Goal: Book appointment/travel/reservation

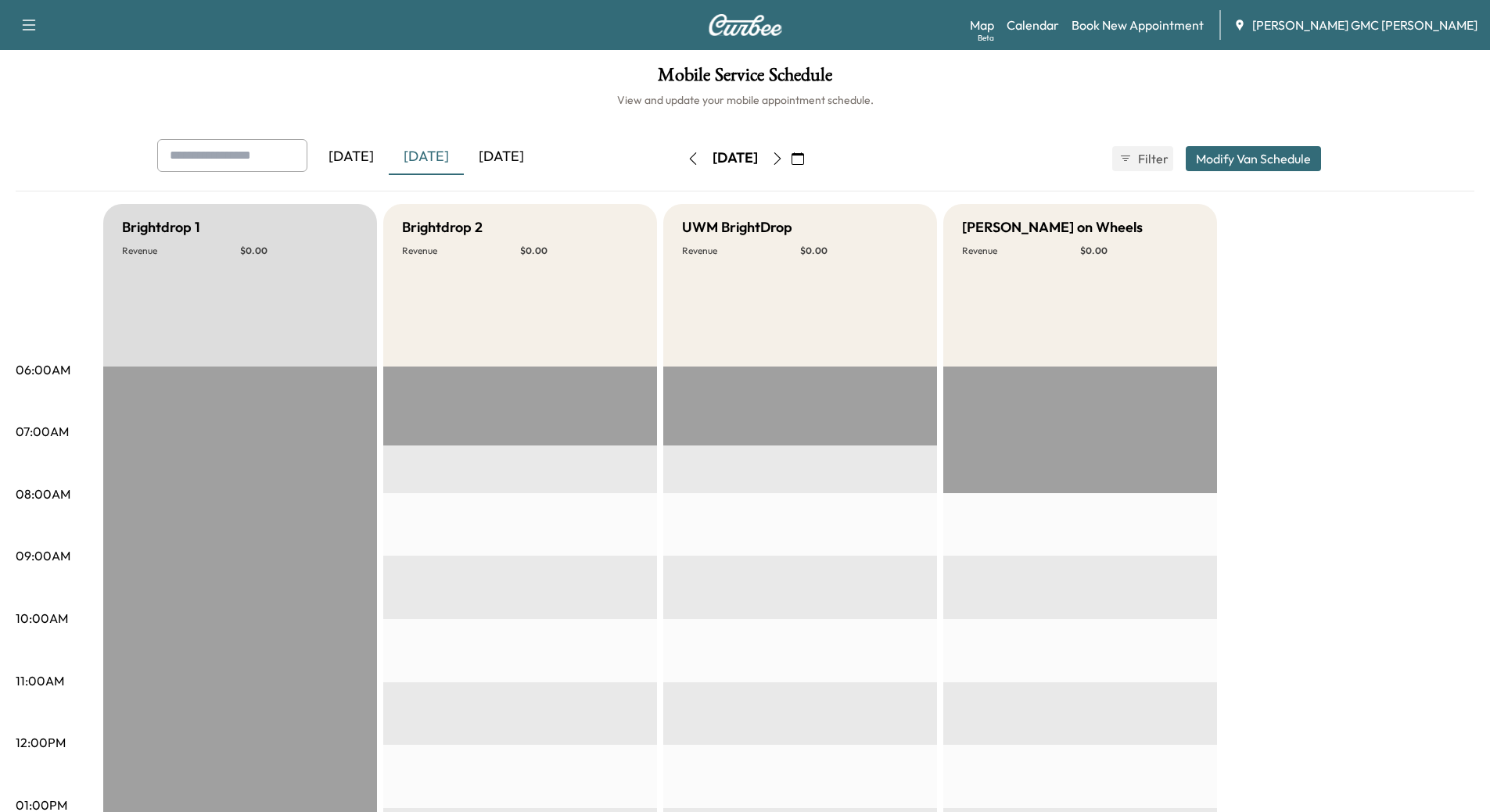
click at [519, 153] on div "[DATE]" at bounding box center [502, 157] width 75 height 36
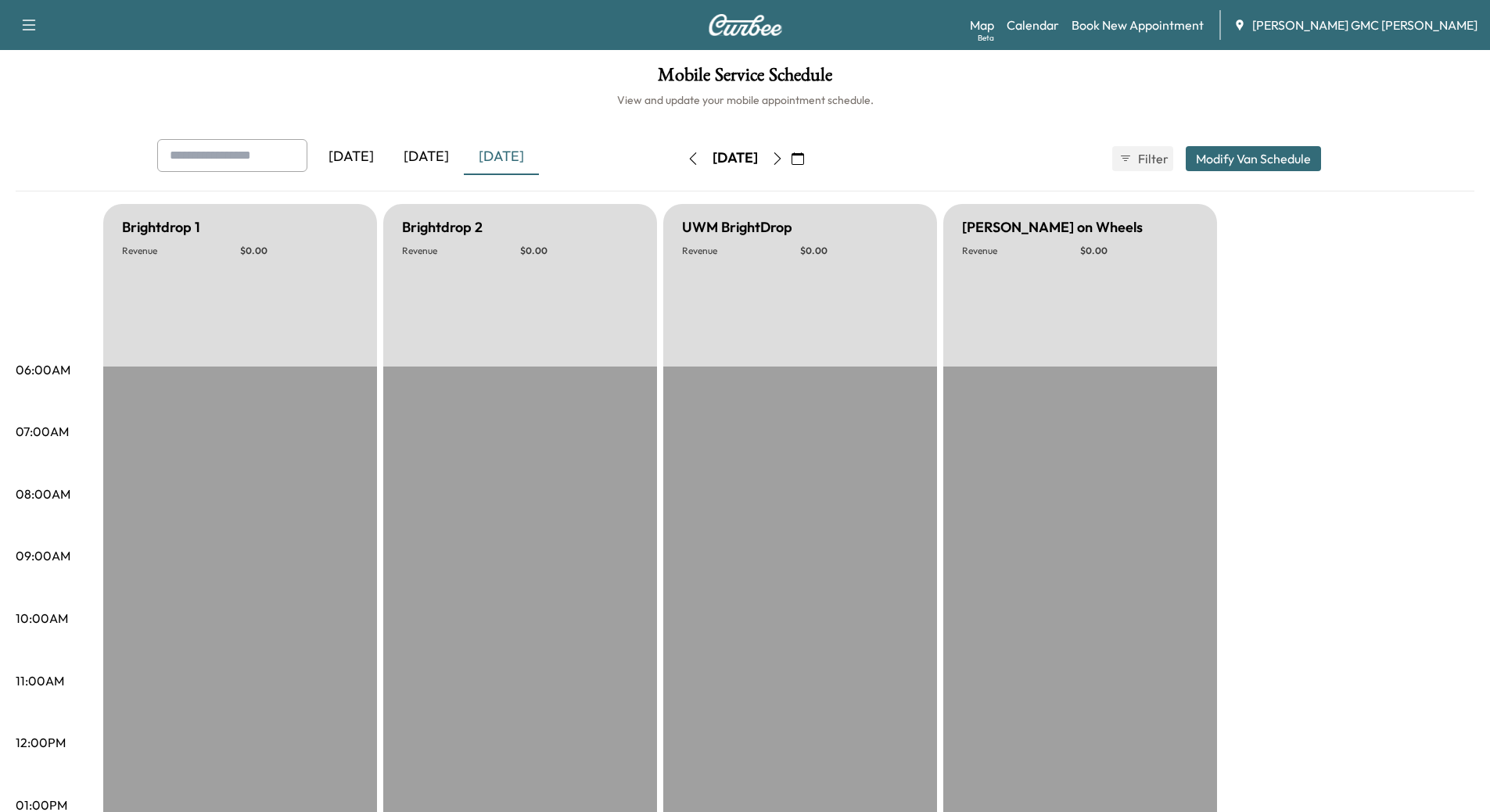
click at [783, 158] on icon "button" at bounding box center [777, 159] width 13 height 13
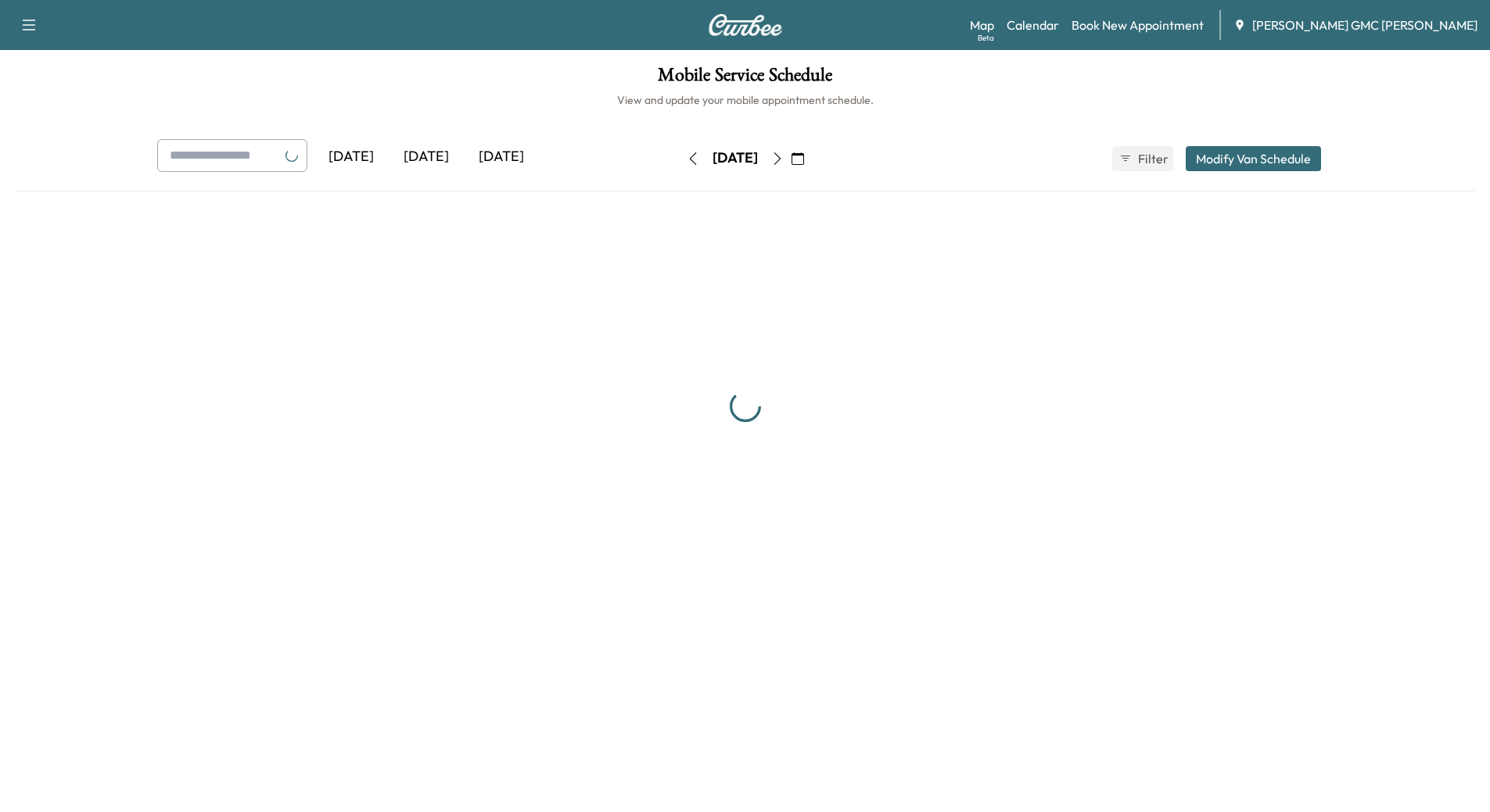
click at [783, 158] on icon "button" at bounding box center [777, 159] width 13 height 13
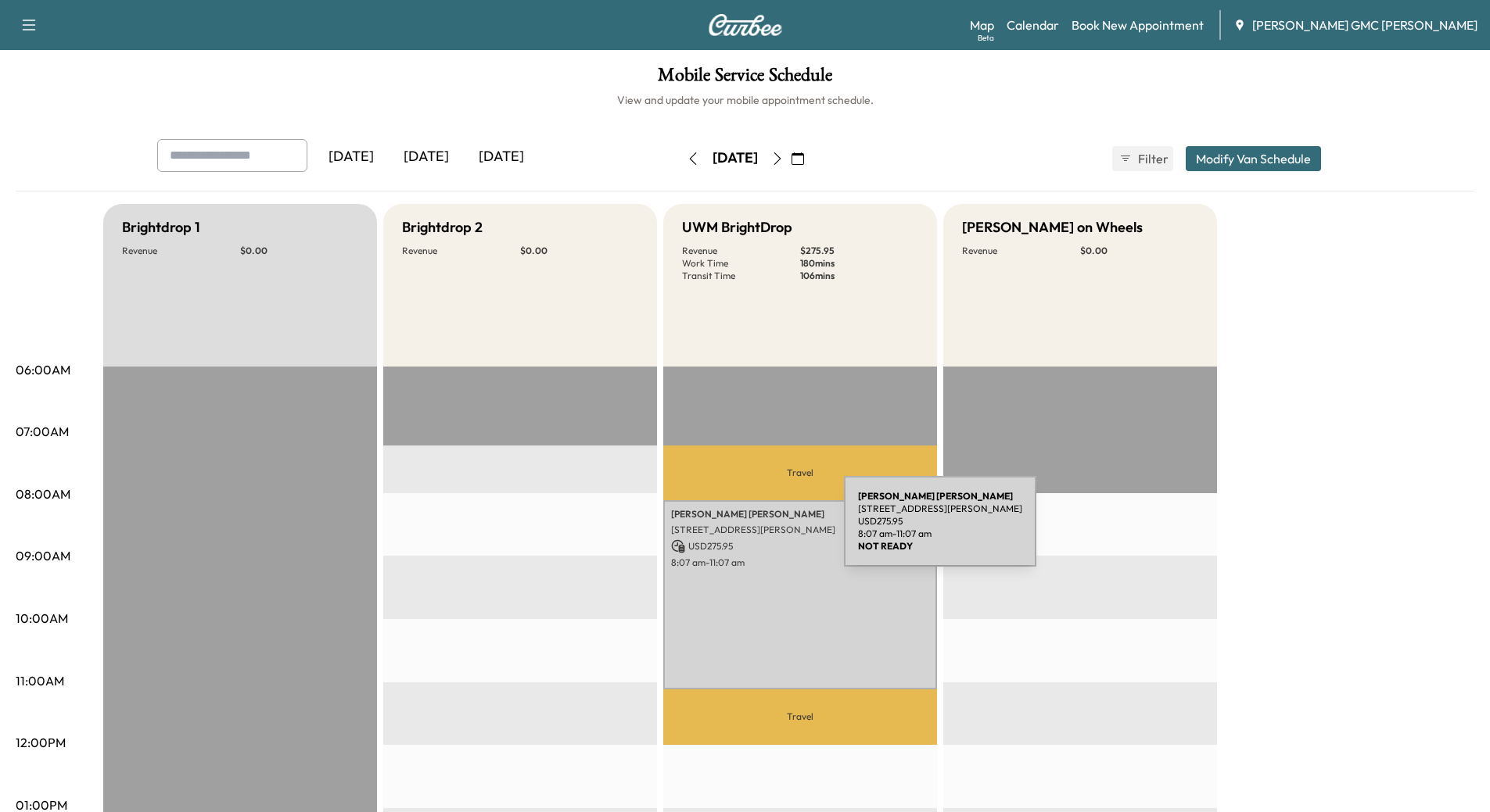
click at [726, 531] on p "[STREET_ADDRESS][PERSON_NAME]" at bounding box center [800, 530] width 258 height 13
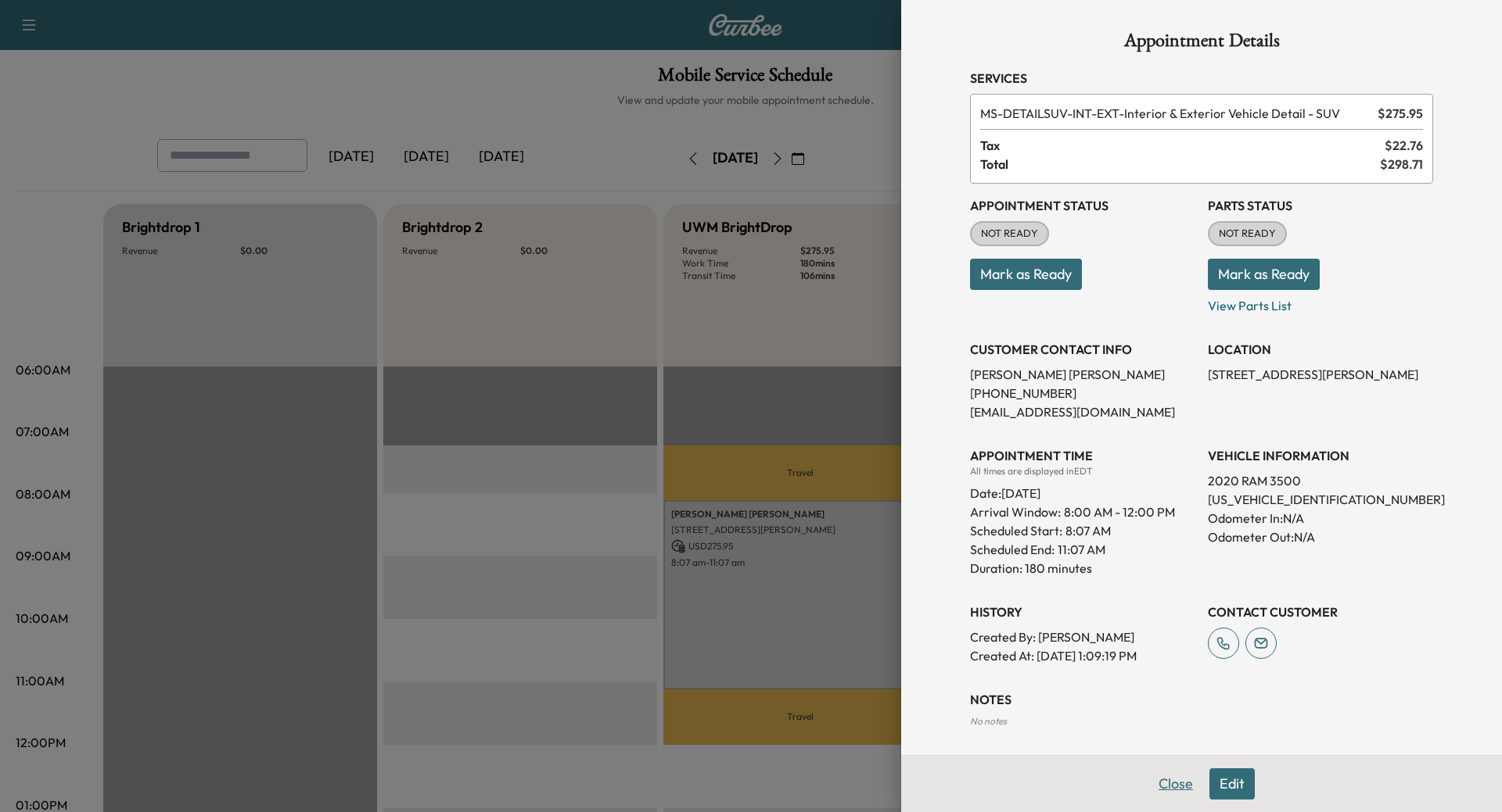
click at [1161, 783] on button "Close" at bounding box center [1175, 784] width 55 height 31
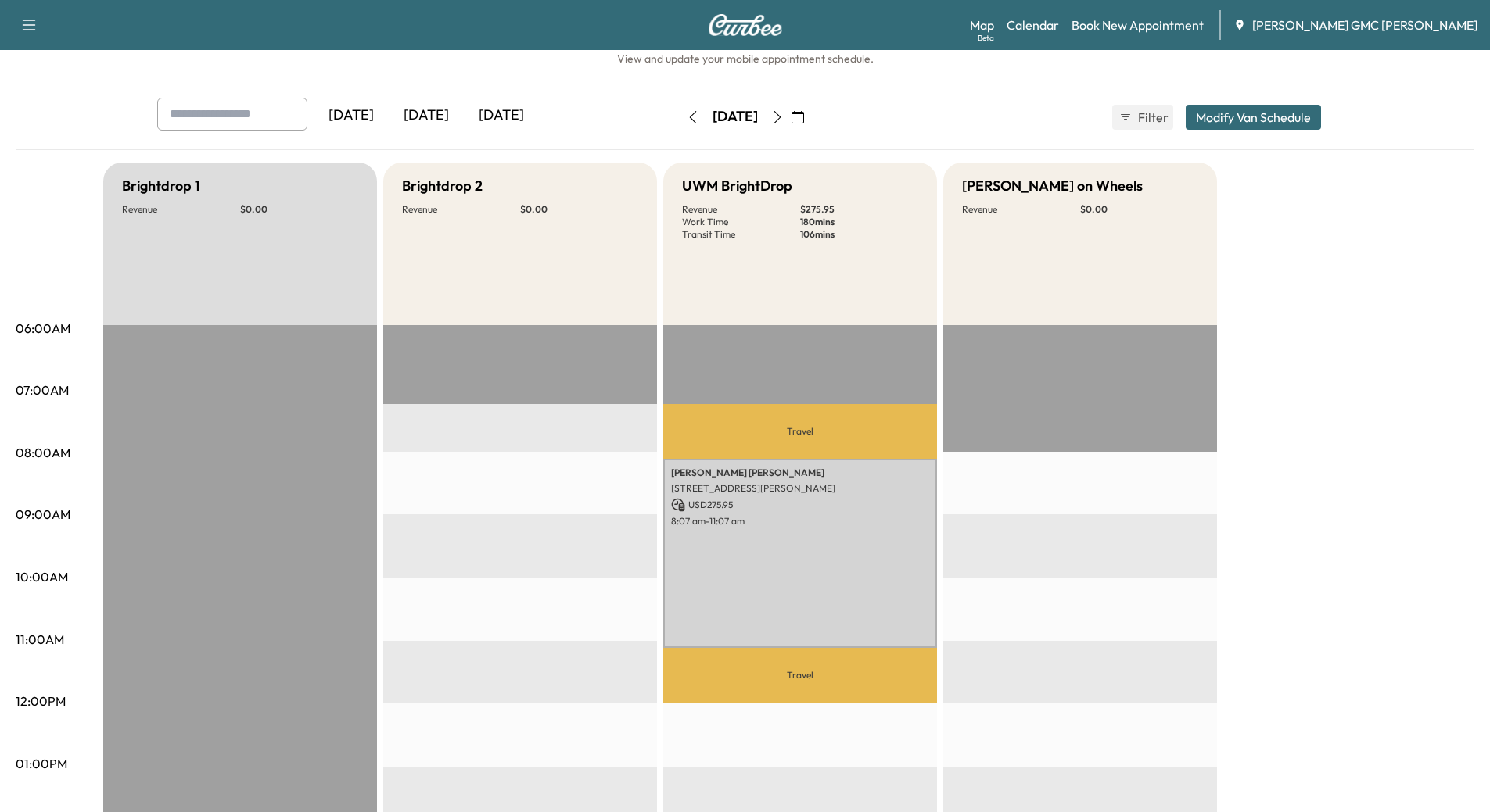
scroll to position [78, 0]
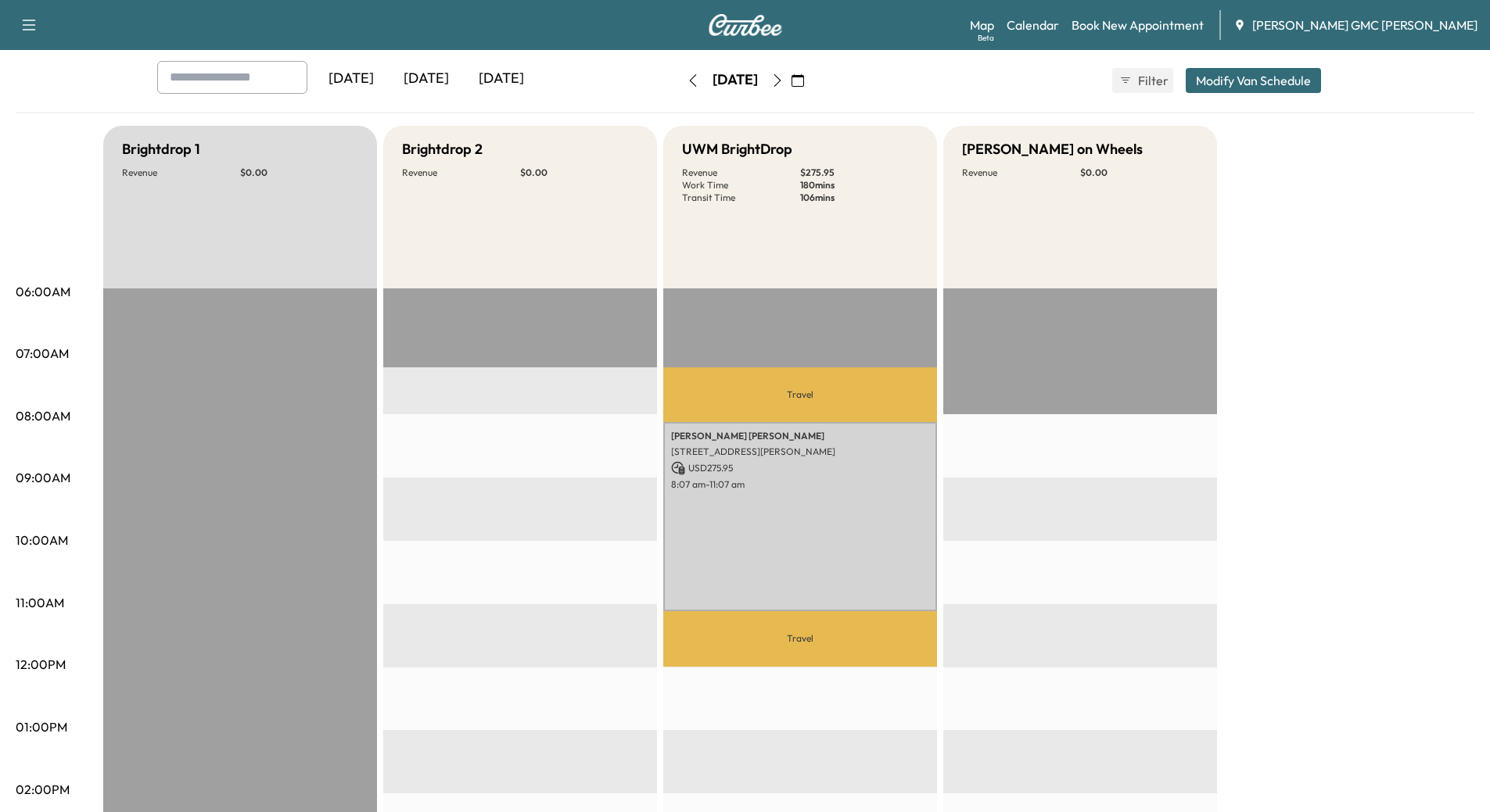
click at [783, 81] on icon "button" at bounding box center [777, 80] width 13 height 13
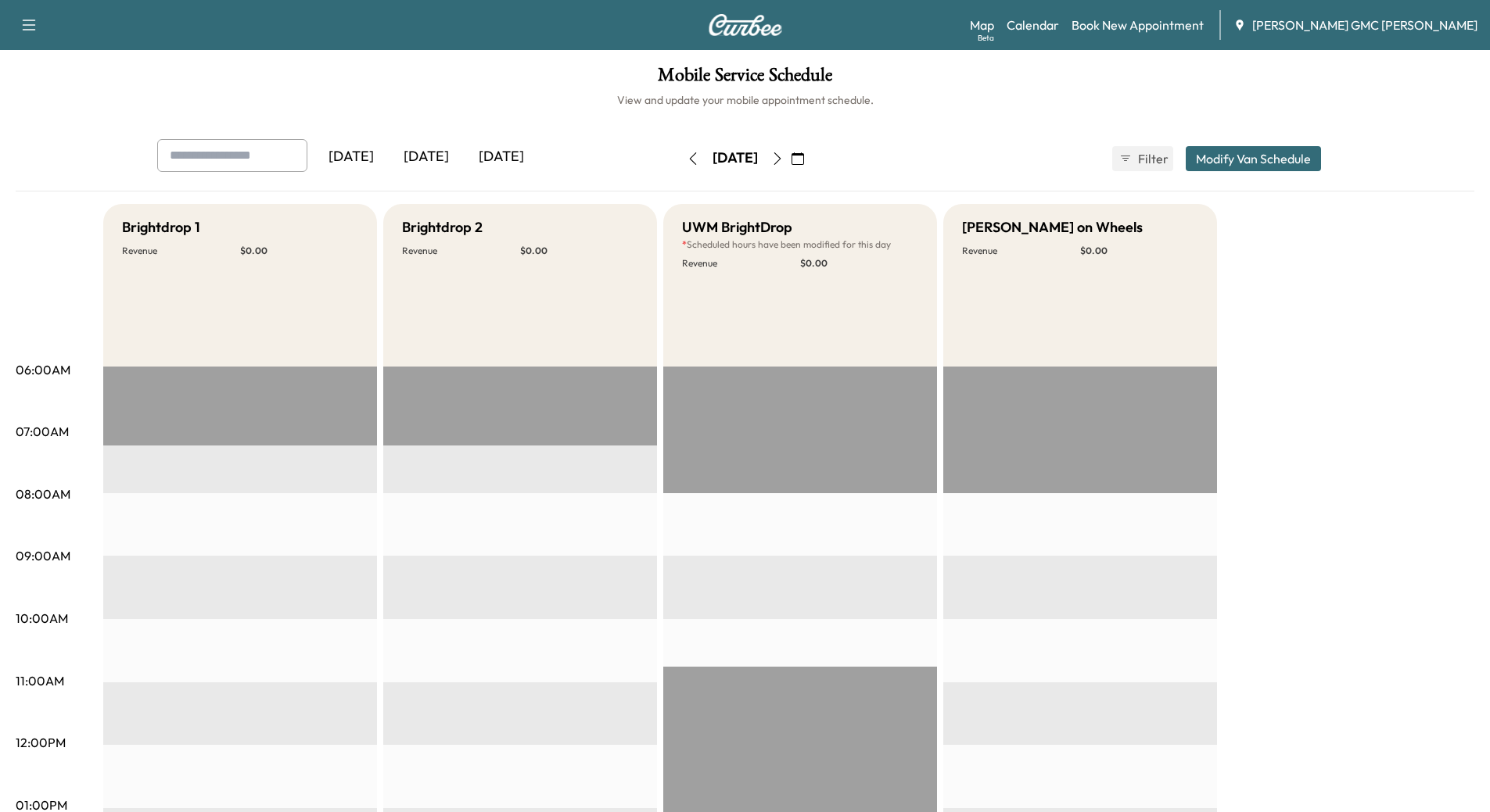
click at [783, 156] on icon "button" at bounding box center [777, 159] width 13 height 13
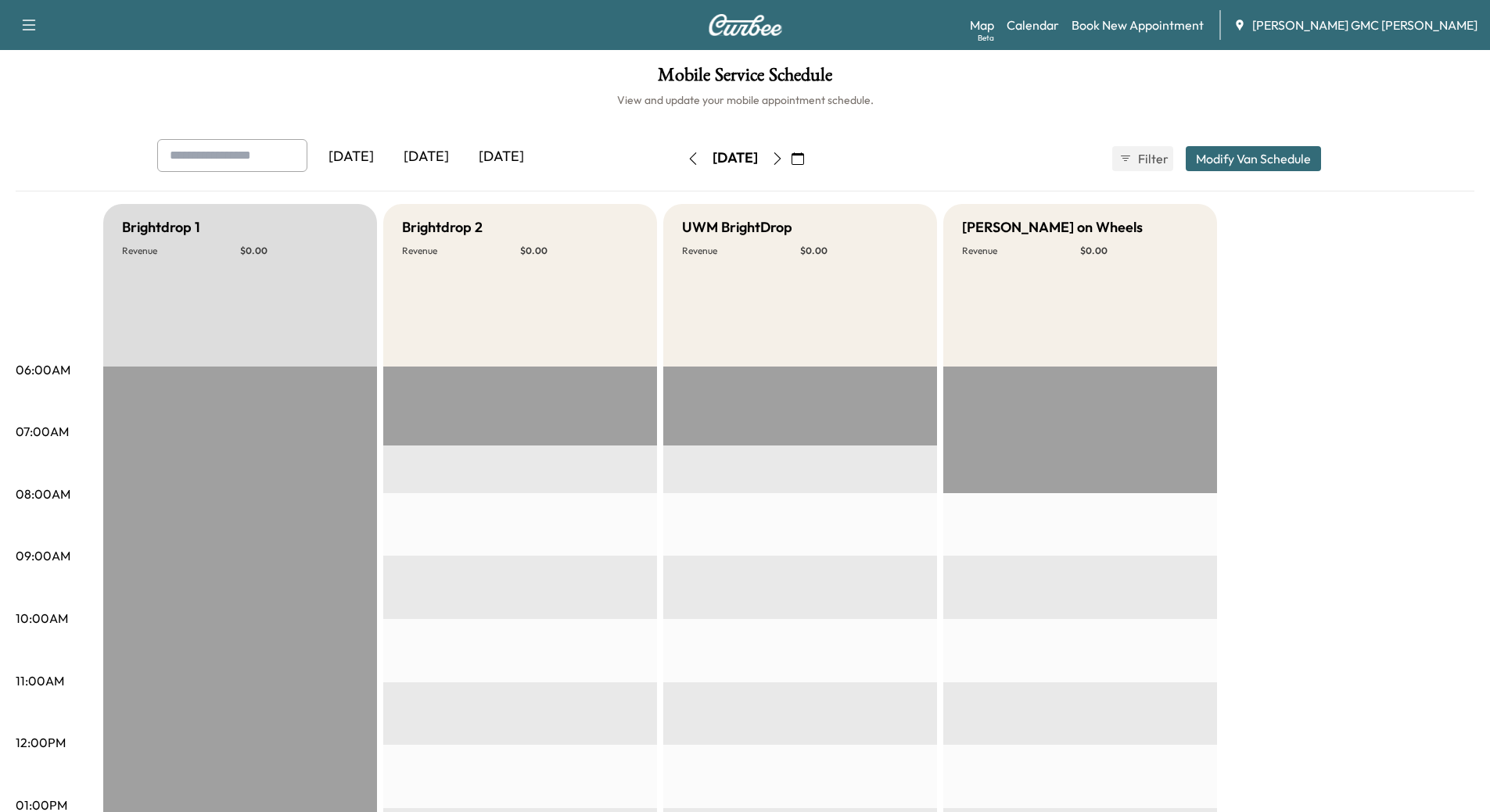
click at [783, 158] on icon "button" at bounding box center [777, 159] width 13 height 13
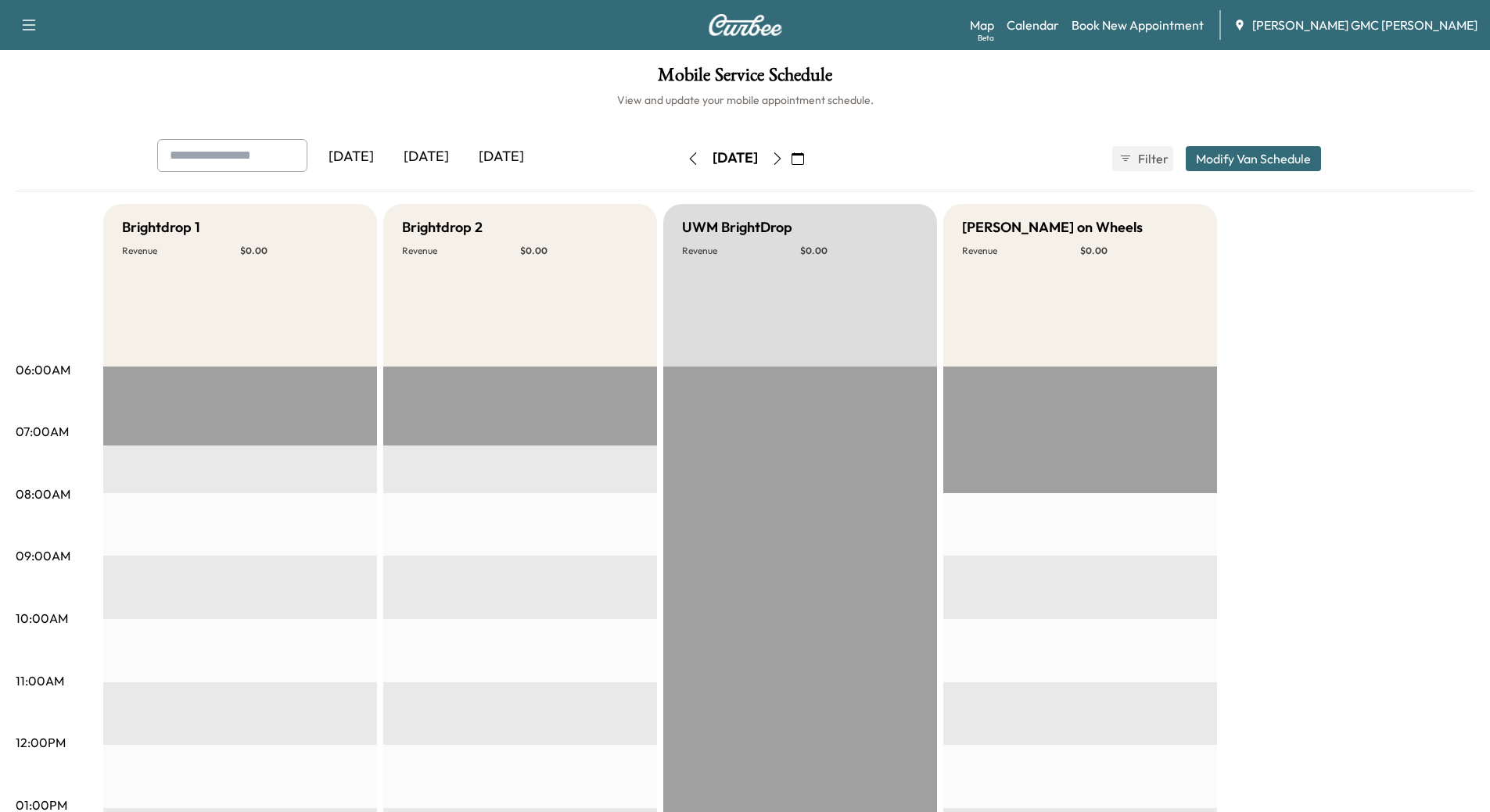
drag, startPoint x: 823, startPoint y: 163, endPoint x: 803, endPoint y: 183, distance: 28.3
click at [783, 164] on icon "button" at bounding box center [777, 159] width 13 height 13
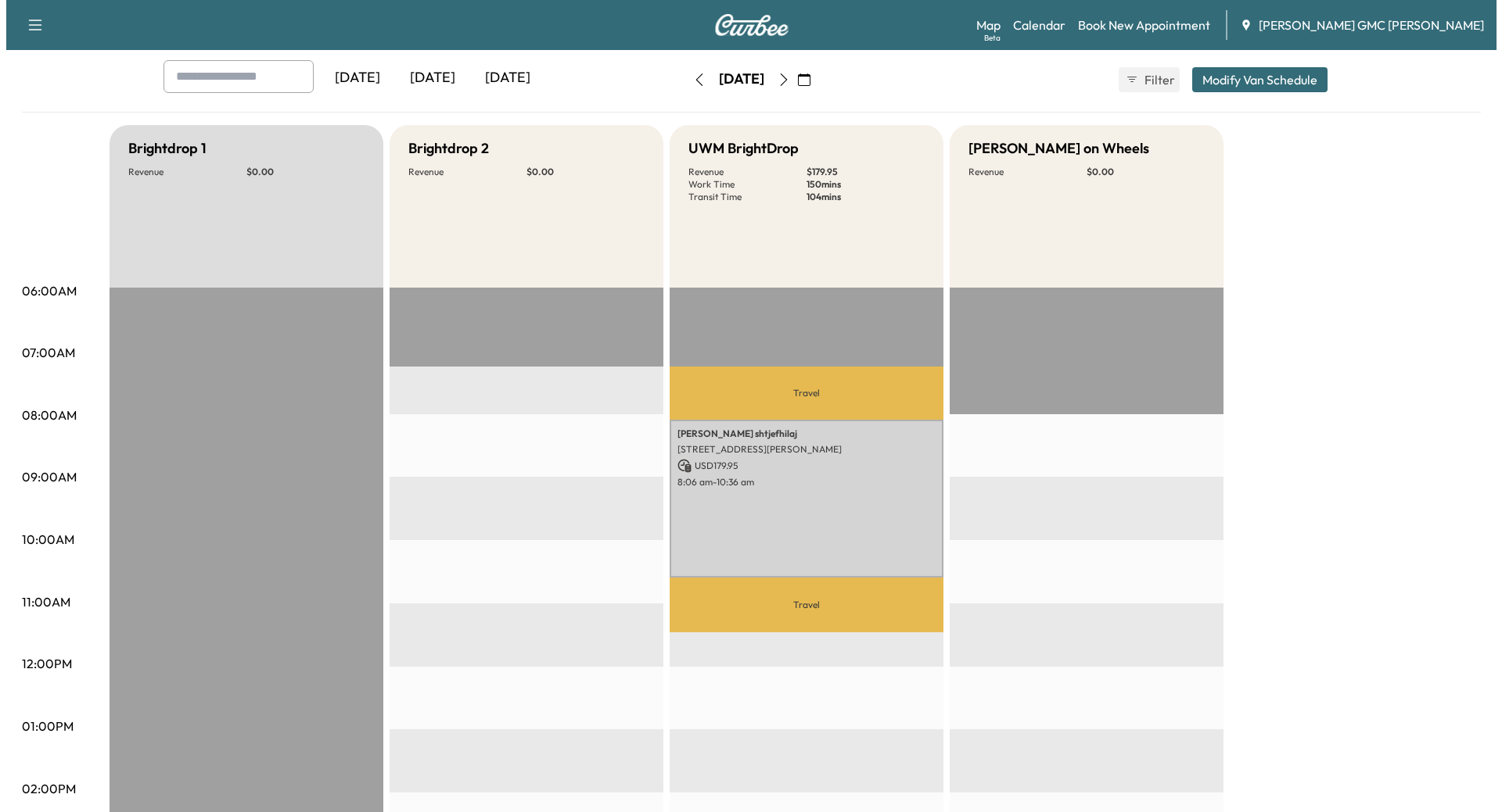
scroll to position [78, 0]
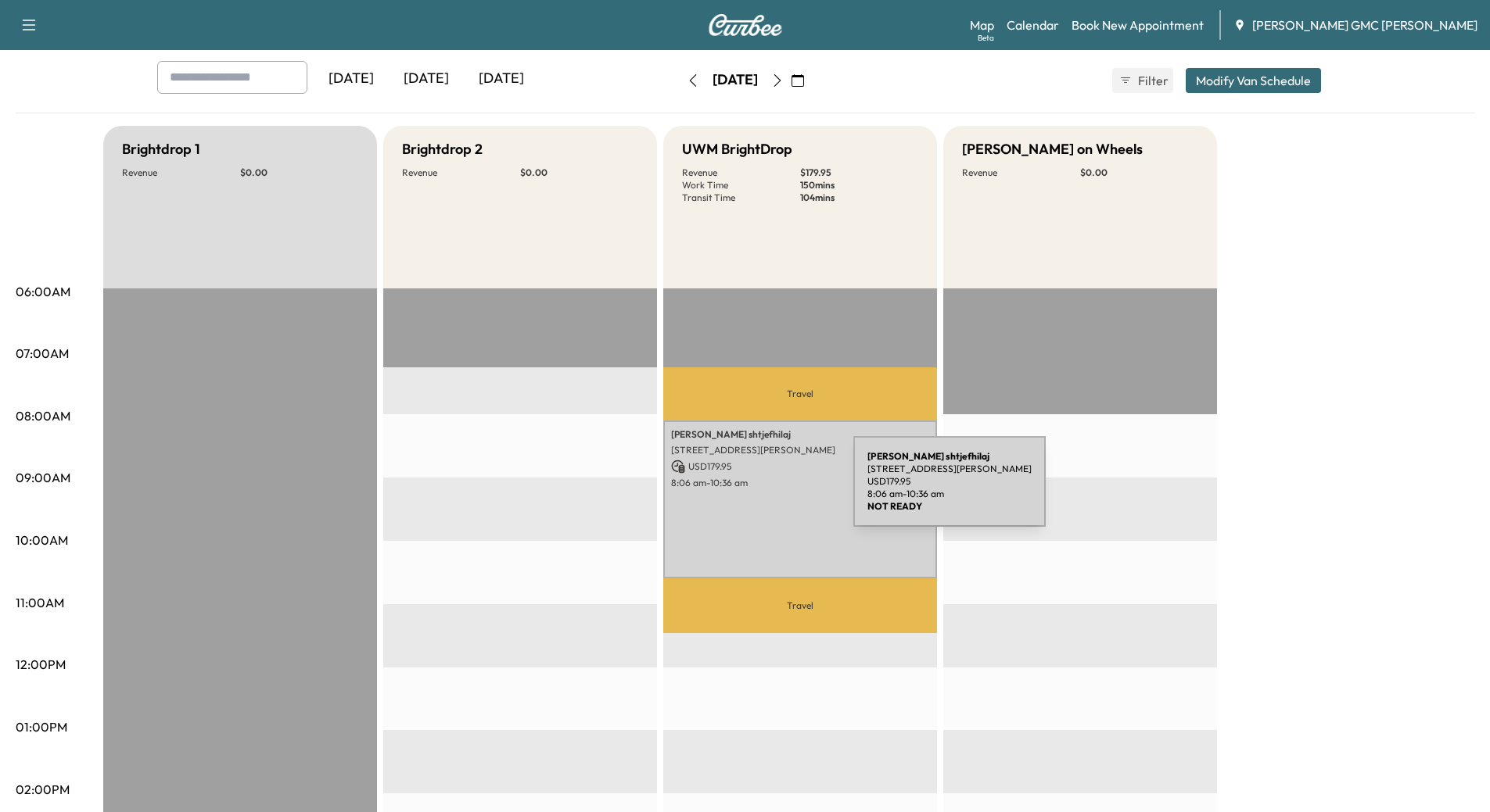
click at [736, 491] on div "[PERSON_NAME] [STREET_ADDRESS] USD 179.95 8:06 am - 10:36 am" at bounding box center [800, 499] width 274 height 158
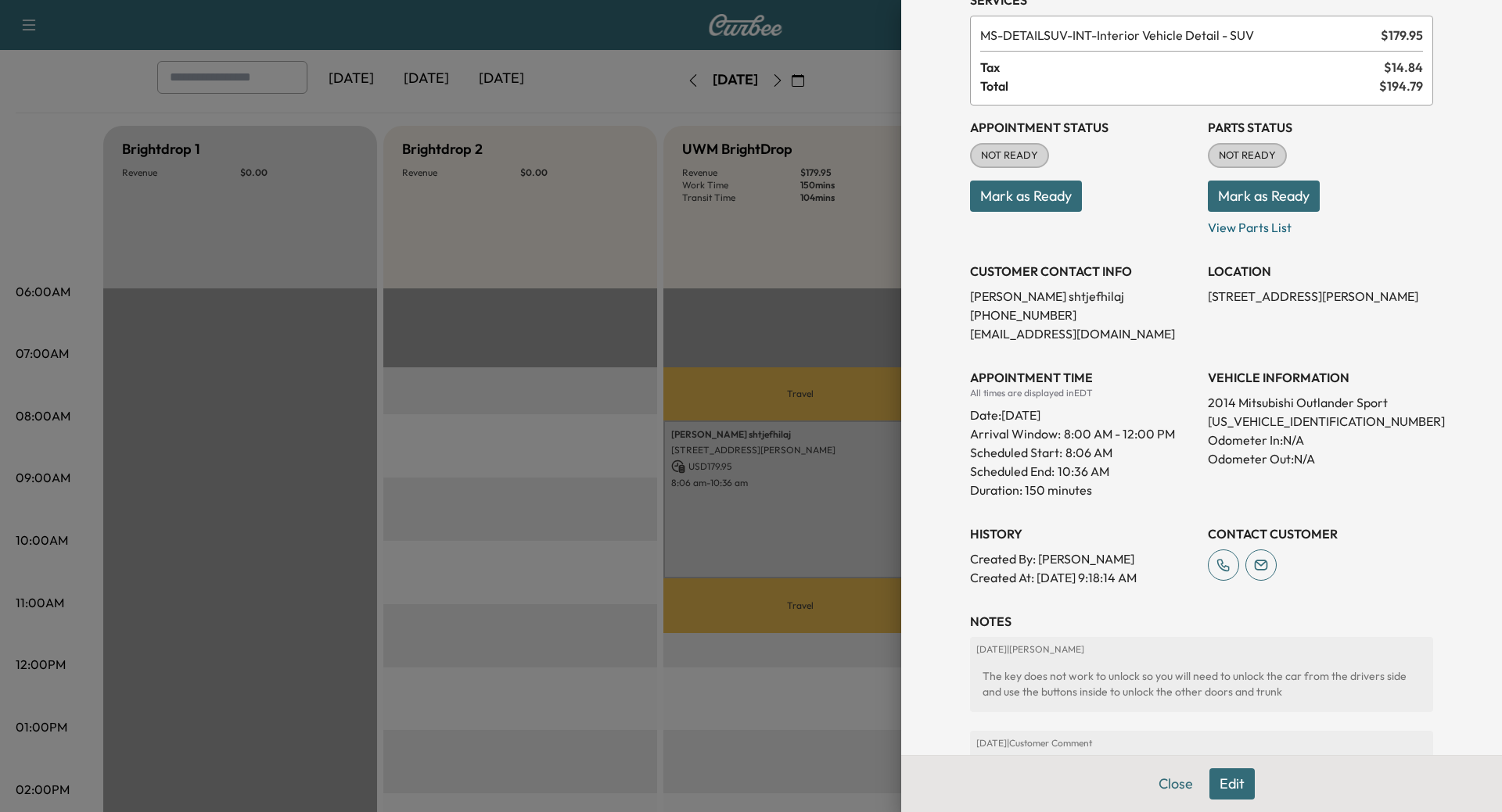
click at [1161, 779] on button "Close" at bounding box center [1175, 784] width 55 height 31
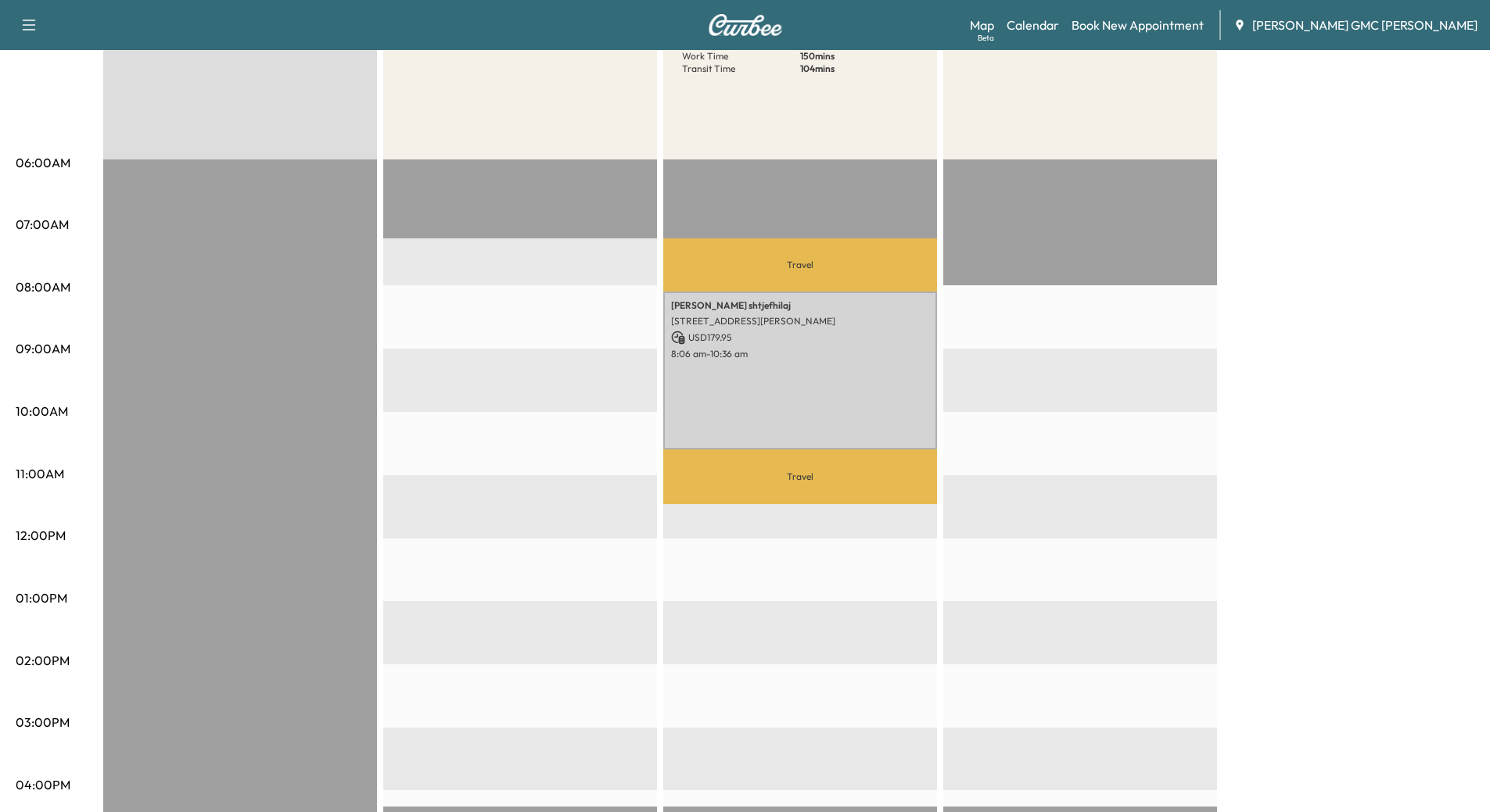
scroll to position [234, 0]
